Goal: Find contact information: Find contact information

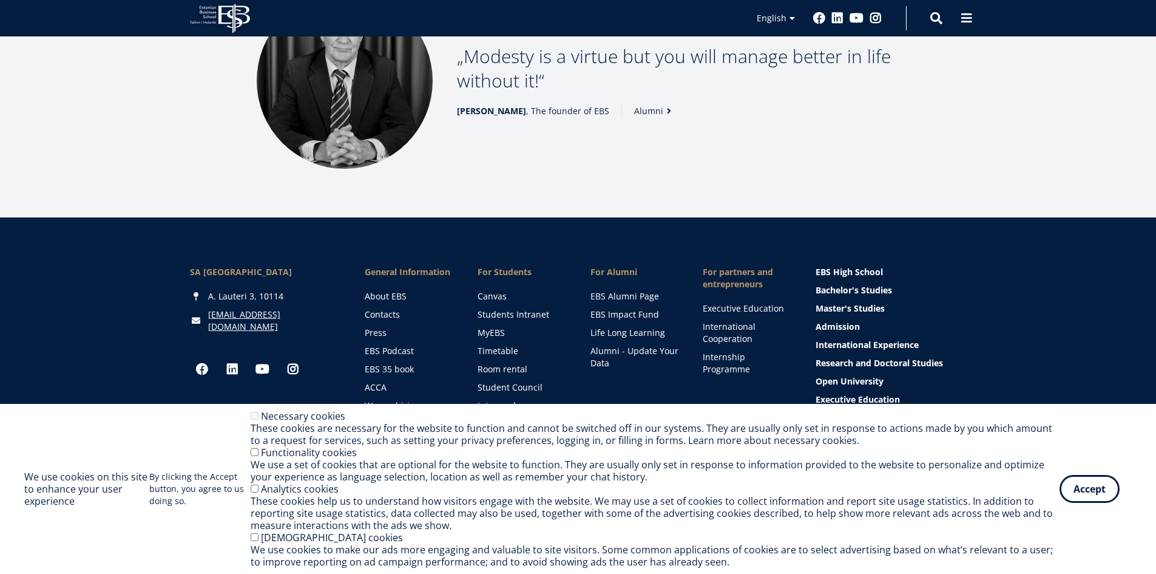
scroll to position [1490, 0]
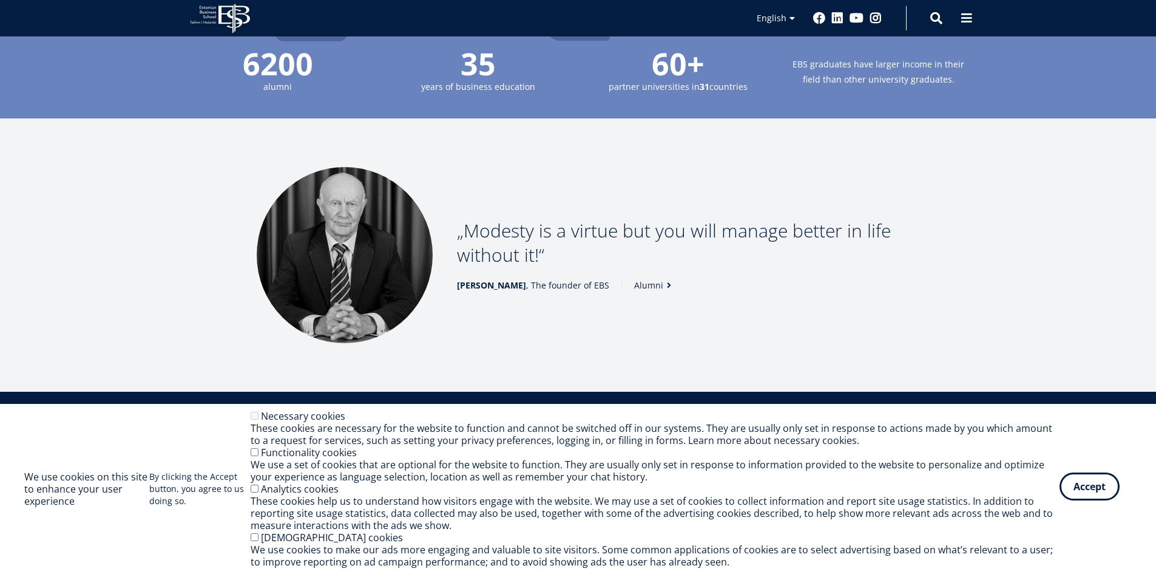
click at [1083, 496] on button "Accept" at bounding box center [1090, 486] width 60 height 28
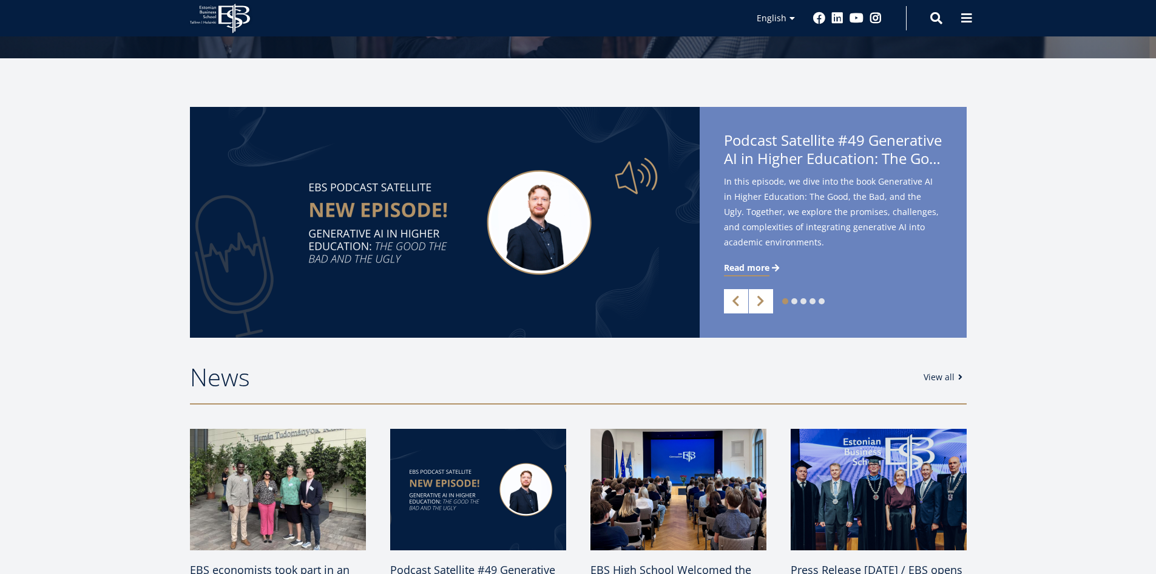
scroll to position [0, 0]
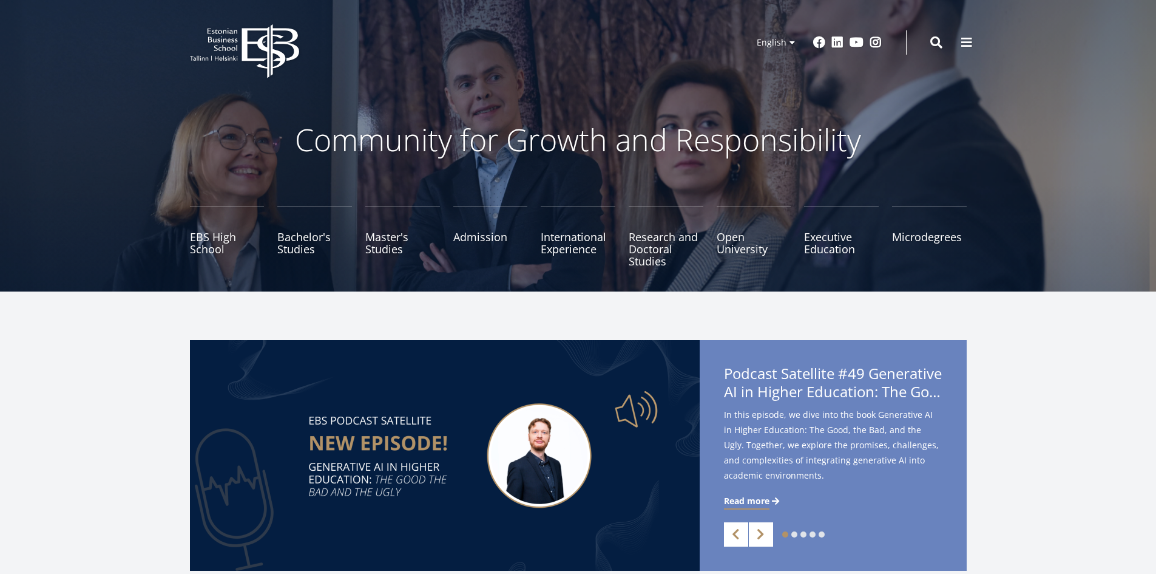
drag, startPoint x: 185, startPoint y: 31, endPoint x: 235, endPoint y: 46, distance: 52.6
click at [235, 46] on div "EBS Logo Created with Sketch. Kasutaja konto menüü Log in Estonian Estonian Eng…" at bounding box center [578, 42] width 874 height 36
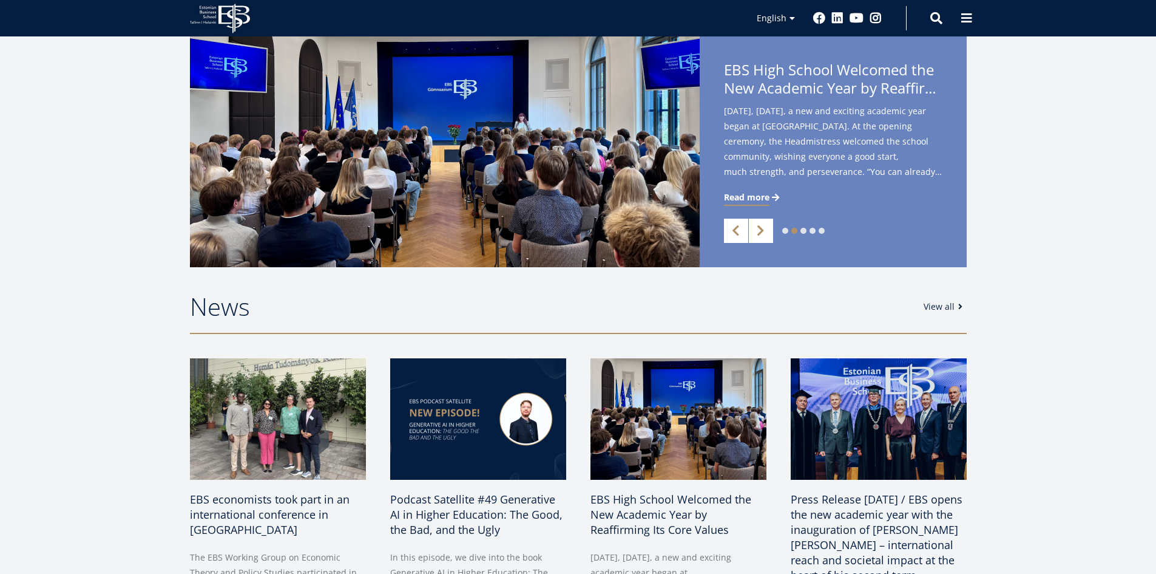
scroll to position [1672, 0]
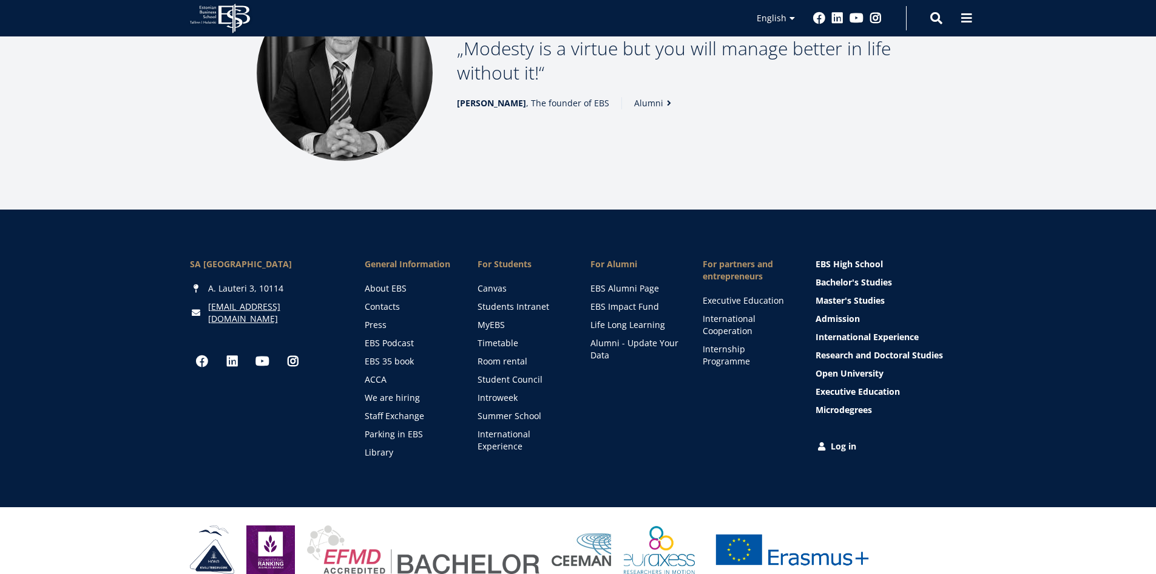
drag, startPoint x: 293, startPoint y: 266, endPoint x: 280, endPoint y: 269, distance: 13.7
click at [280, 282] on div "A. Lauteri 3, 10114" at bounding box center [265, 288] width 151 height 12
copy div "A. Lauteri 3, 10114"
click at [959, 8] on button at bounding box center [967, 17] width 24 height 24
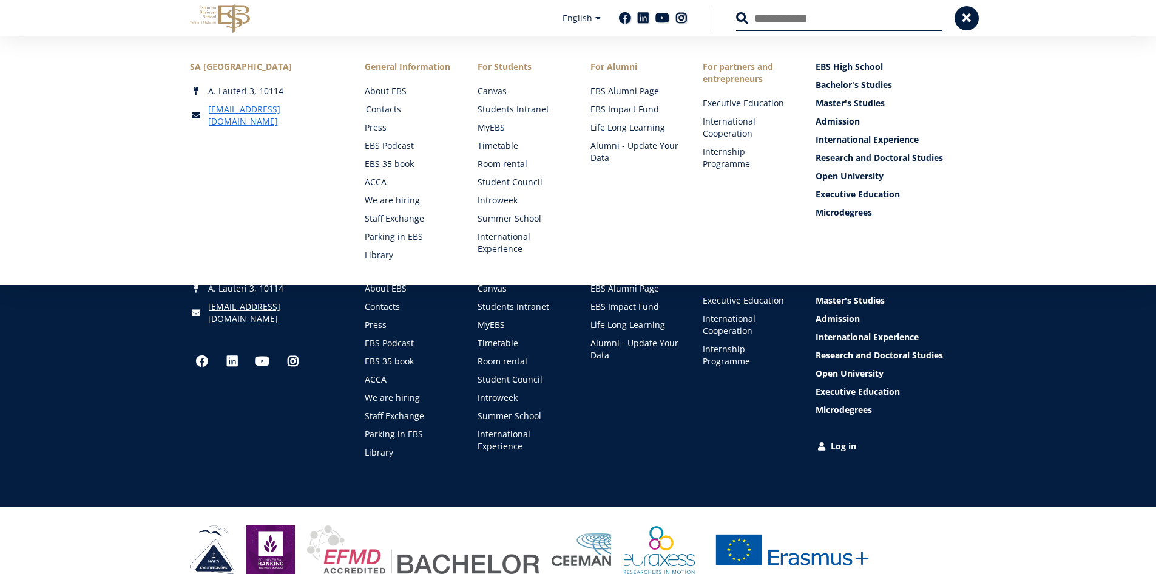
click at [393, 105] on link "Contacts" at bounding box center [410, 109] width 89 height 12
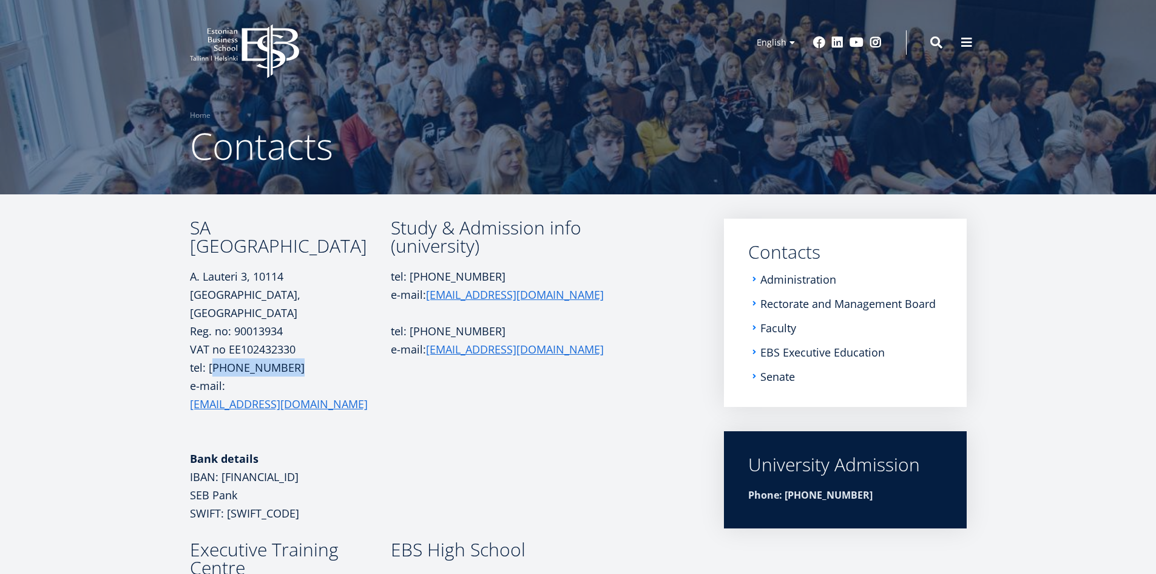
drag, startPoint x: 286, startPoint y: 346, endPoint x: 215, endPoint y: 351, distance: 71.8
click at [215, 358] on p "tel: [PHONE_NUMBER] e-mail: [EMAIL_ADDRESS][DOMAIN_NAME]" at bounding box center [290, 394] width 201 height 73
copy p "[PHONE_NUMBER]"
click at [561, 320] on p at bounding box center [506, 312] width 231 height 18
click at [835, 304] on link "Rectorate and Management Board" at bounding box center [849, 303] width 175 height 12
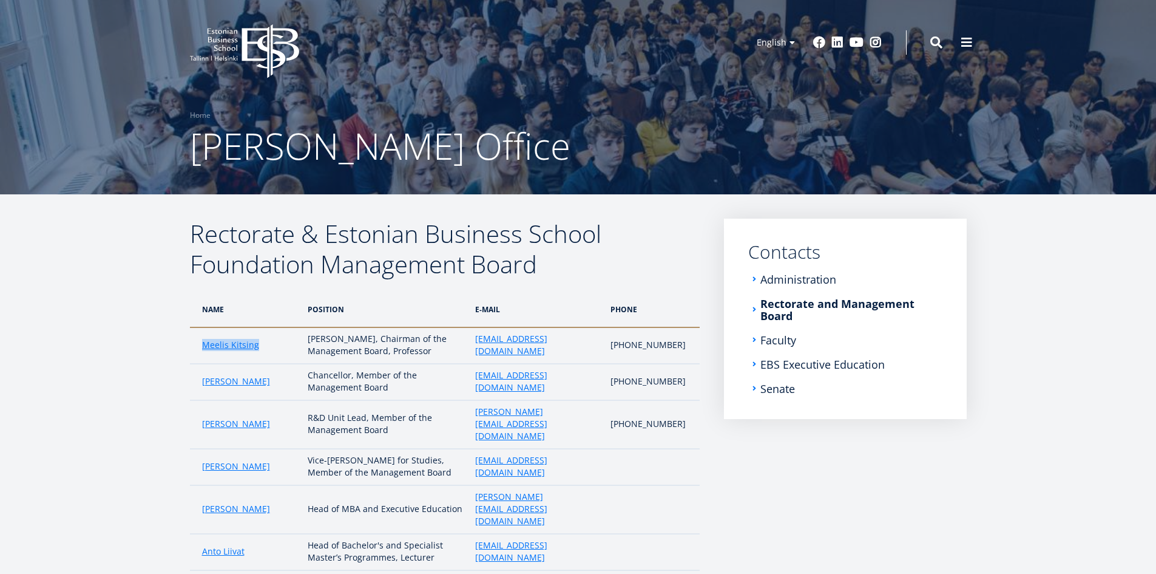
drag, startPoint x: 265, startPoint y: 345, endPoint x: 189, endPoint y: 348, distance: 75.9
click at [190, 348] on td "Meelis Kitsing" at bounding box center [246, 345] width 112 height 36
copy link "Meelis Kitsing"
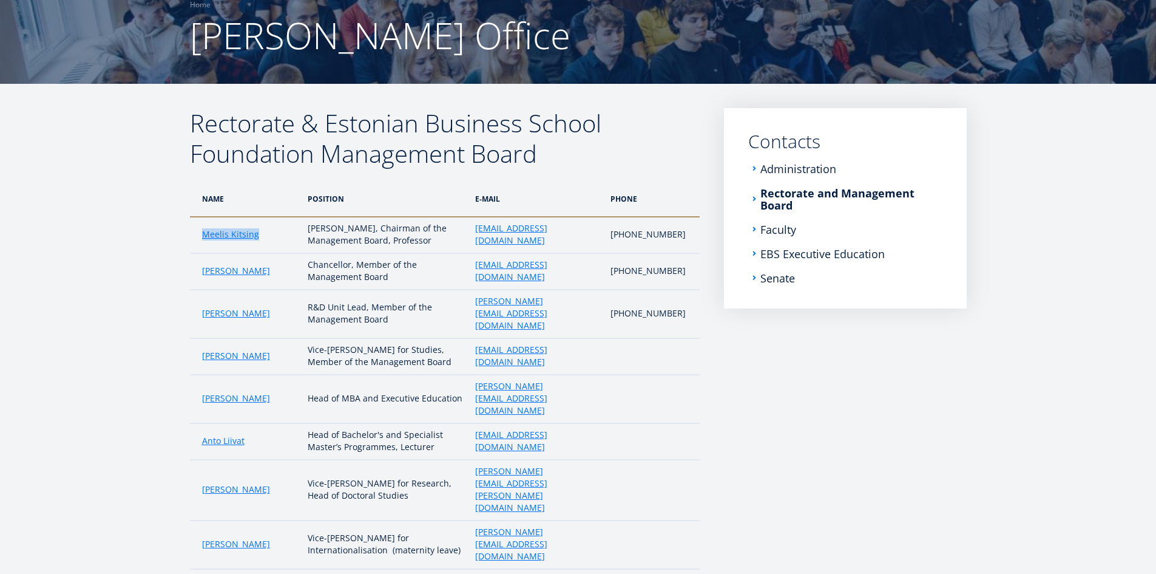
scroll to position [121, 0]
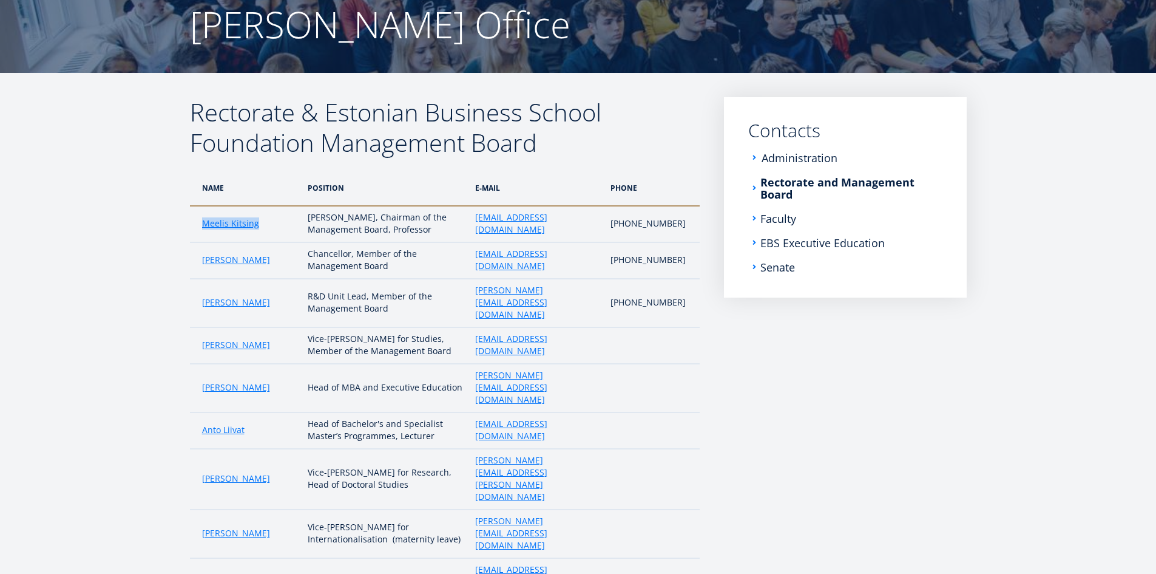
click at [805, 154] on link "Administration" at bounding box center [800, 158] width 76 height 12
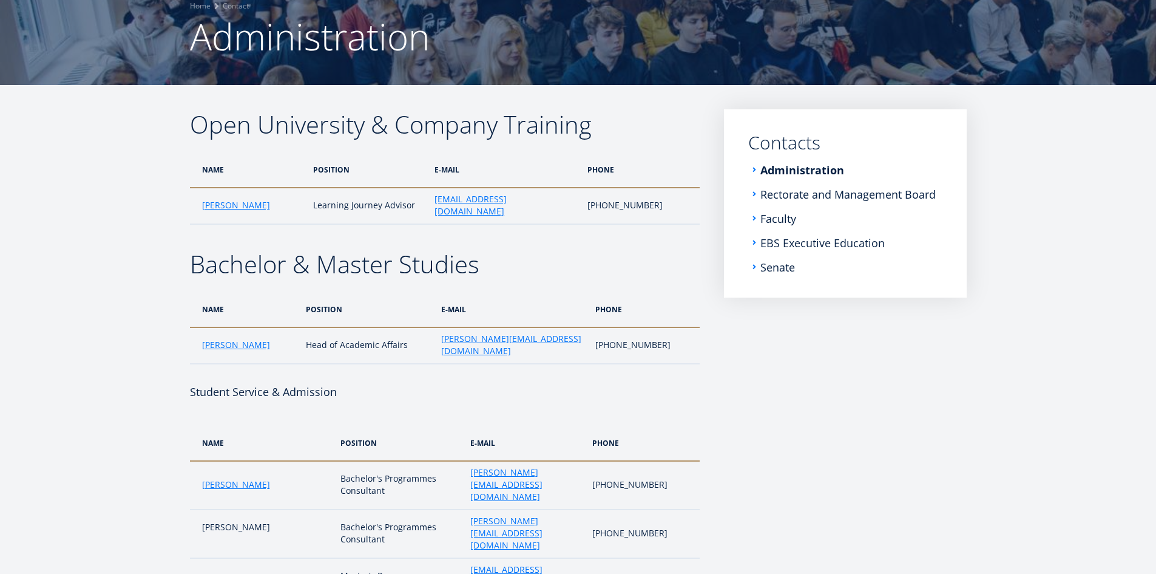
scroll to position [22, 0]
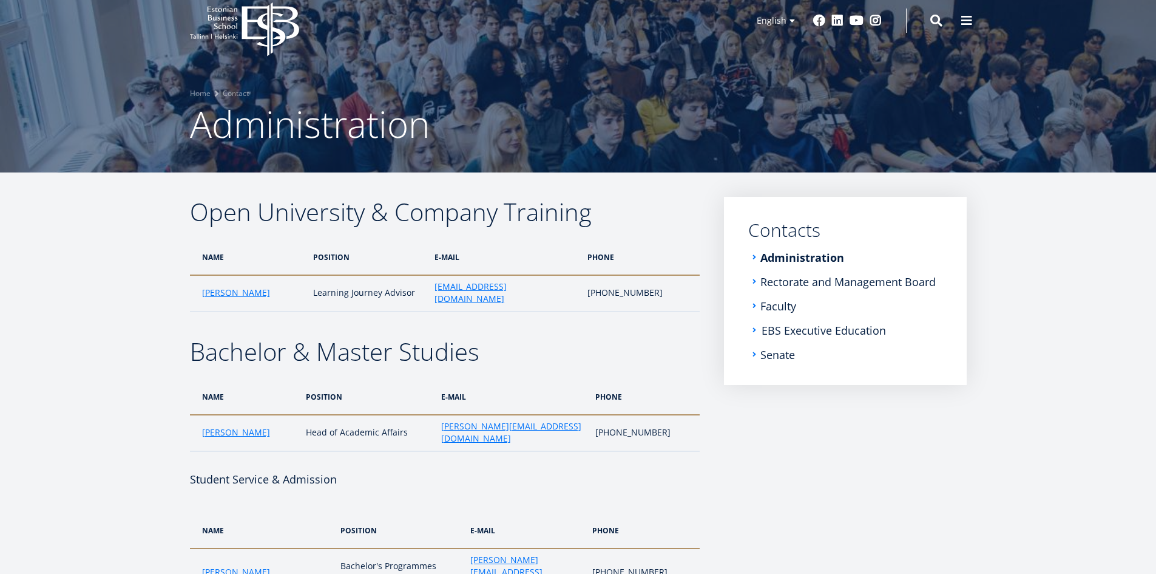
click at [782, 325] on link "EBS Executive Education" at bounding box center [824, 330] width 124 height 12
